Goal: Transaction & Acquisition: Purchase product/service

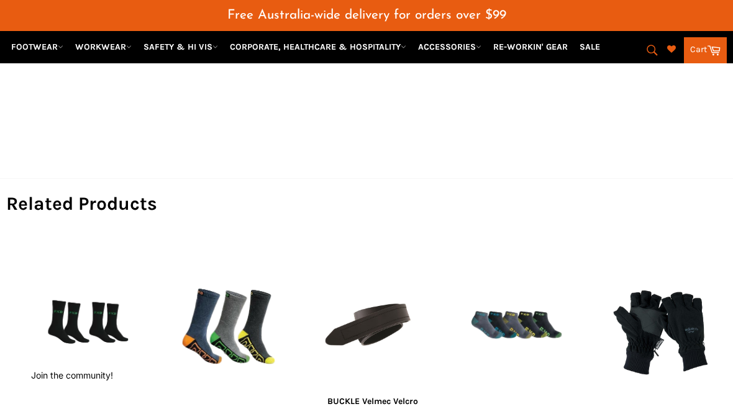
scroll to position [631, 0]
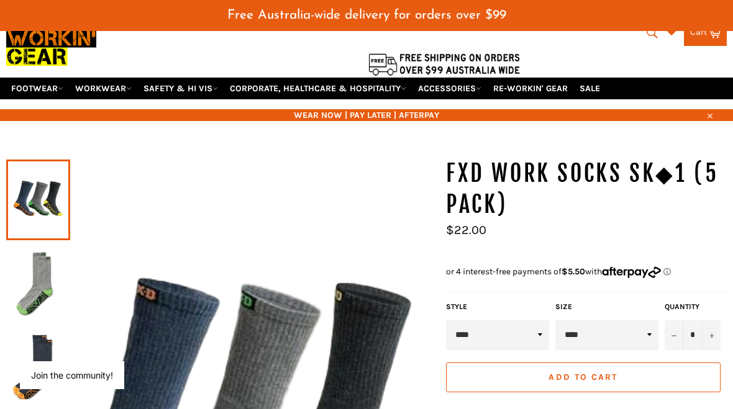
scroll to position [47, 0]
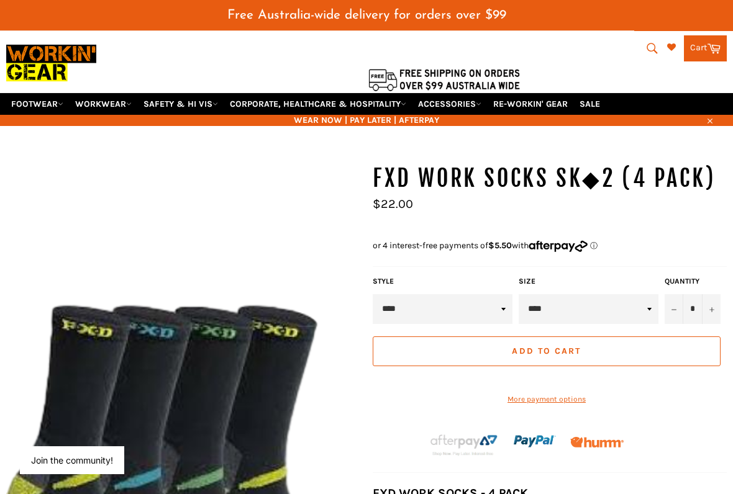
scroll to position [37, 0]
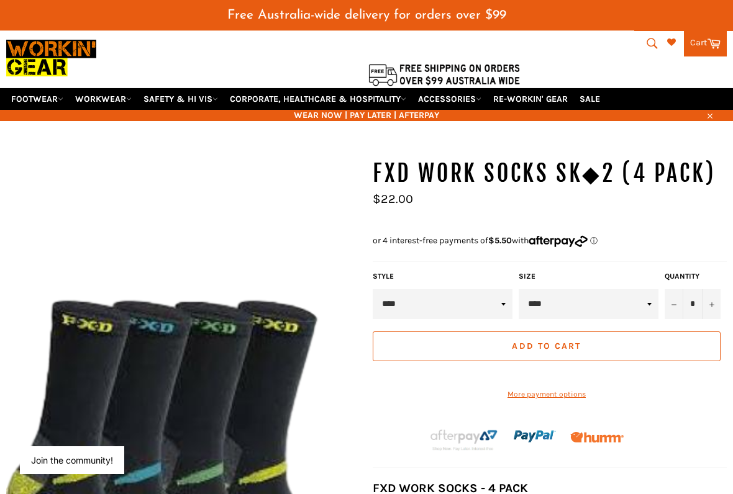
click at [577, 343] on span "Add to Cart" at bounding box center [546, 347] width 69 height 11
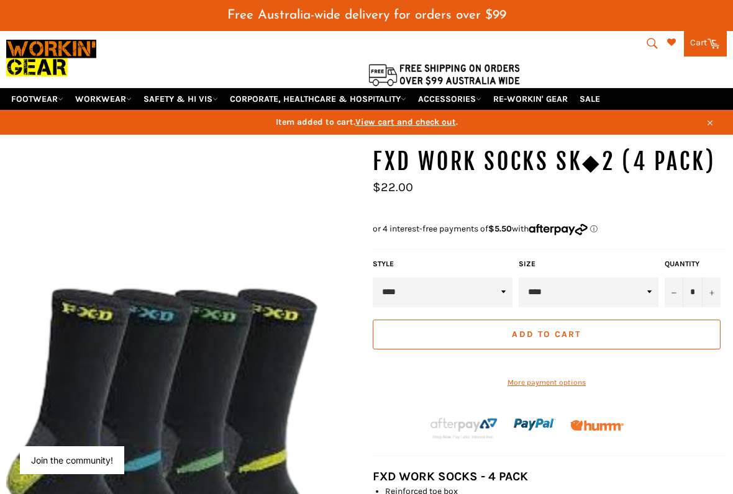
click at [424, 125] on span "View cart and check out" at bounding box center [405, 122] width 101 height 11
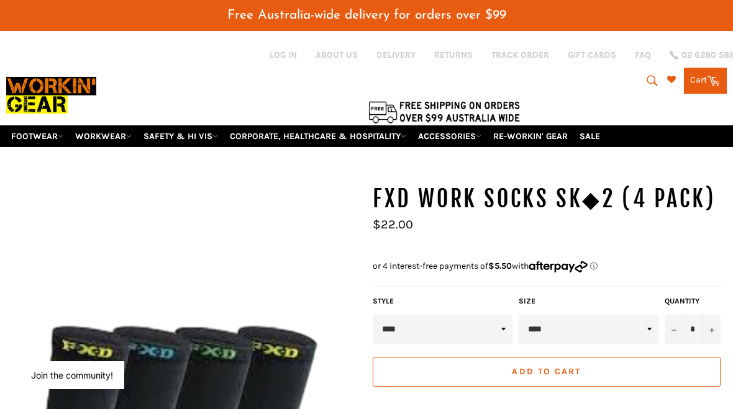
scroll to position [72, 0]
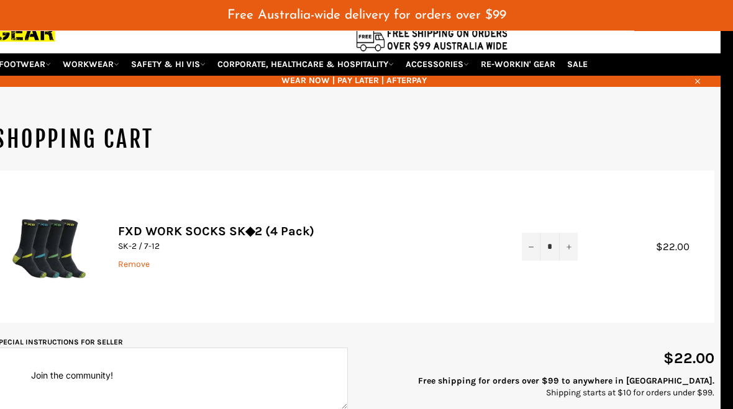
scroll to position [0, 12]
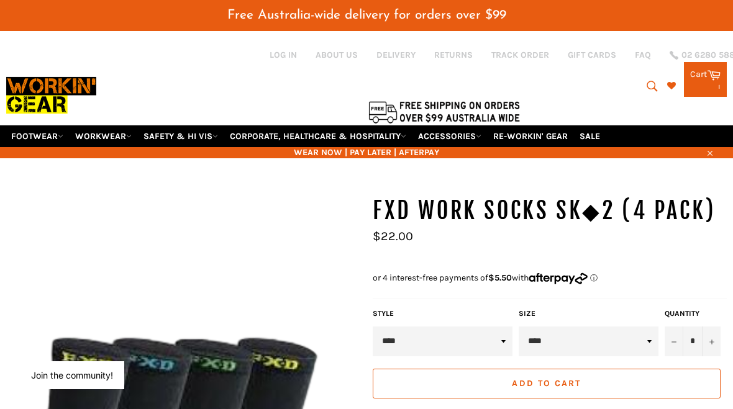
click at [714, 75] on icon at bounding box center [713, 75] width 13 height 10
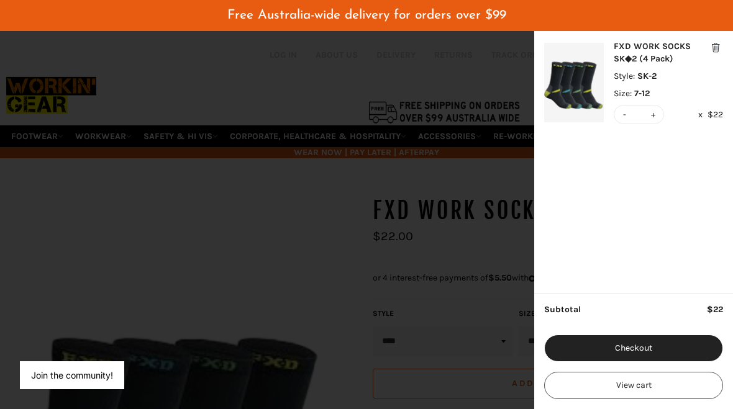
click at [640, 351] on button "Checkout" at bounding box center [633, 348] width 179 height 27
